Goal: Task Accomplishment & Management: Use online tool/utility

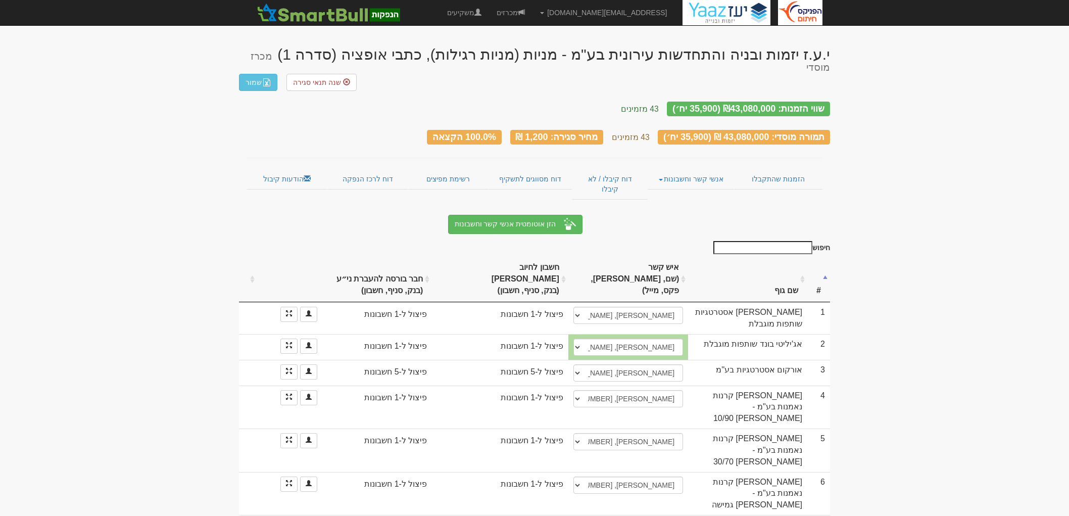
select select "660ac9fc92ef0abb0c3ce3e2"
click at [365, 14] on img at bounding box center [328, 13] width 149 height 20
click at [532, 7] on link "מכרזים" at bounding box center [510, 12] width 43 height 25
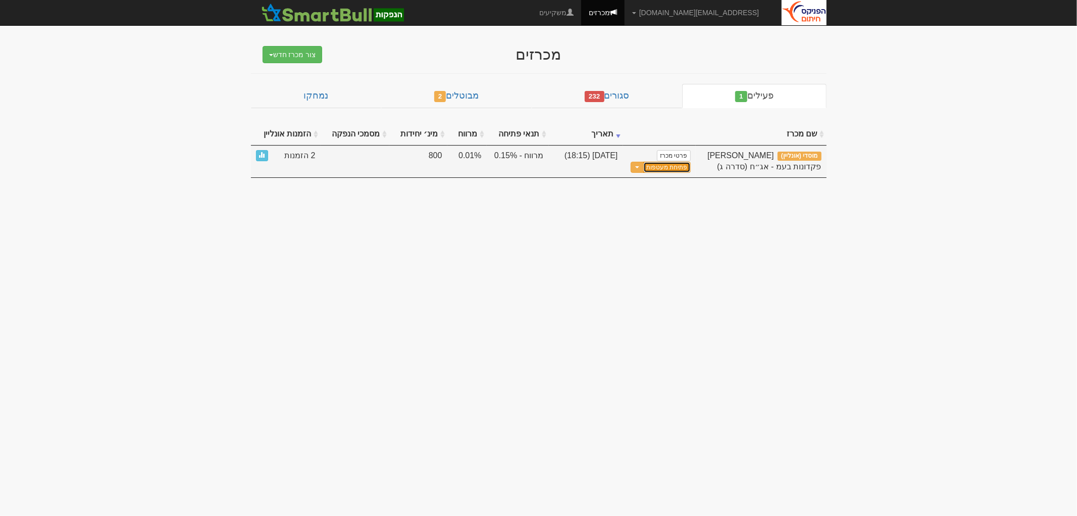
click at [661, 164] on button "פתיחת מעטפות" at bounding box center [667, 168] width 47 height 12
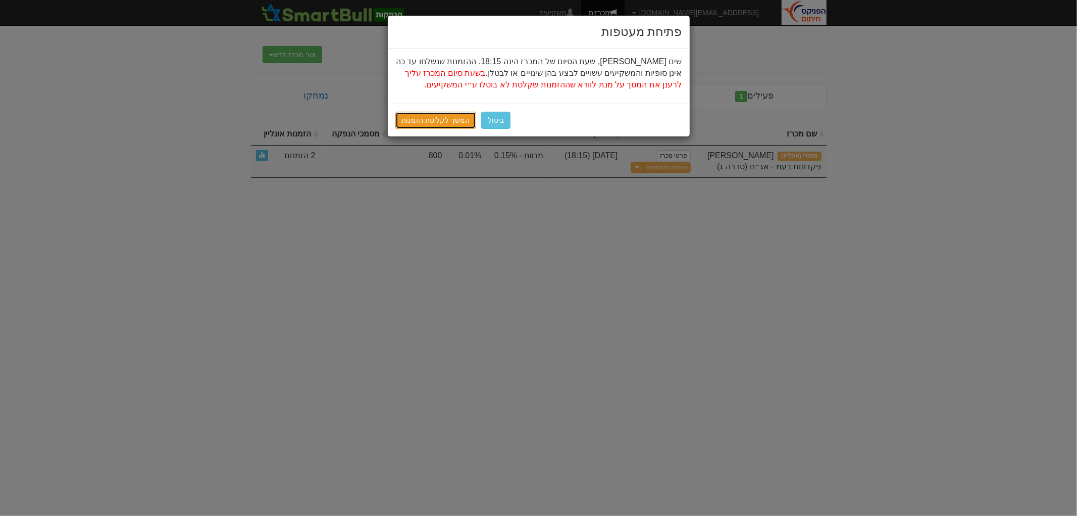
click at [416, 119] on link "המשך לקליטת הזמנות" at bounding box center [436, 120] width 81 height 17
